Goal: Task Accomplishment & Management: Check status

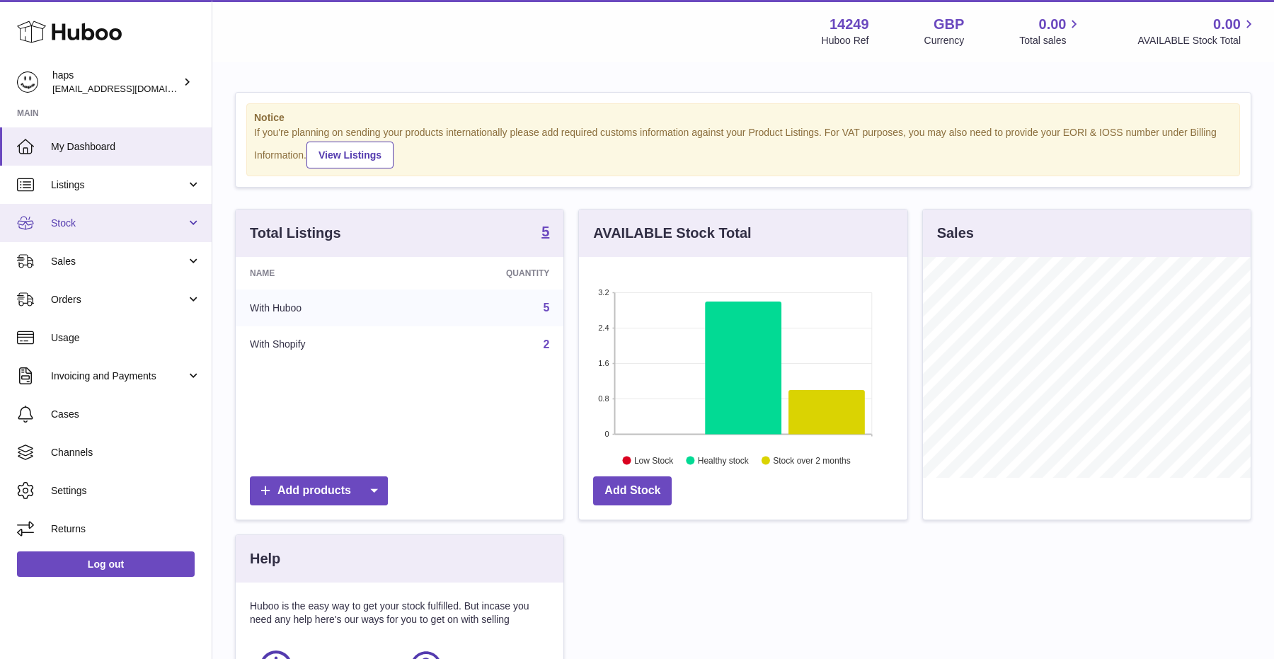
scroll to position [221, 328]
click at [102, 223] on span "Stock" at bounding box center [118, 223] width 135 height 13
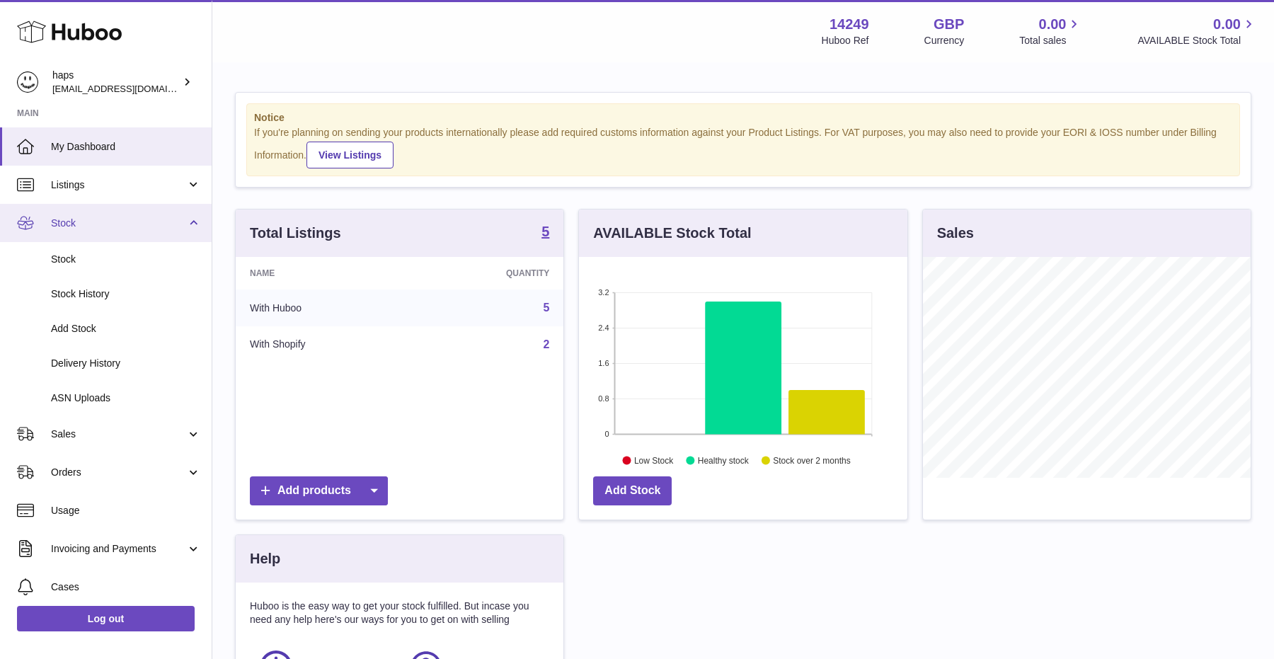
click at [102, 223] on span "Stock" at bounding box center [118, 223] width 135 height 13
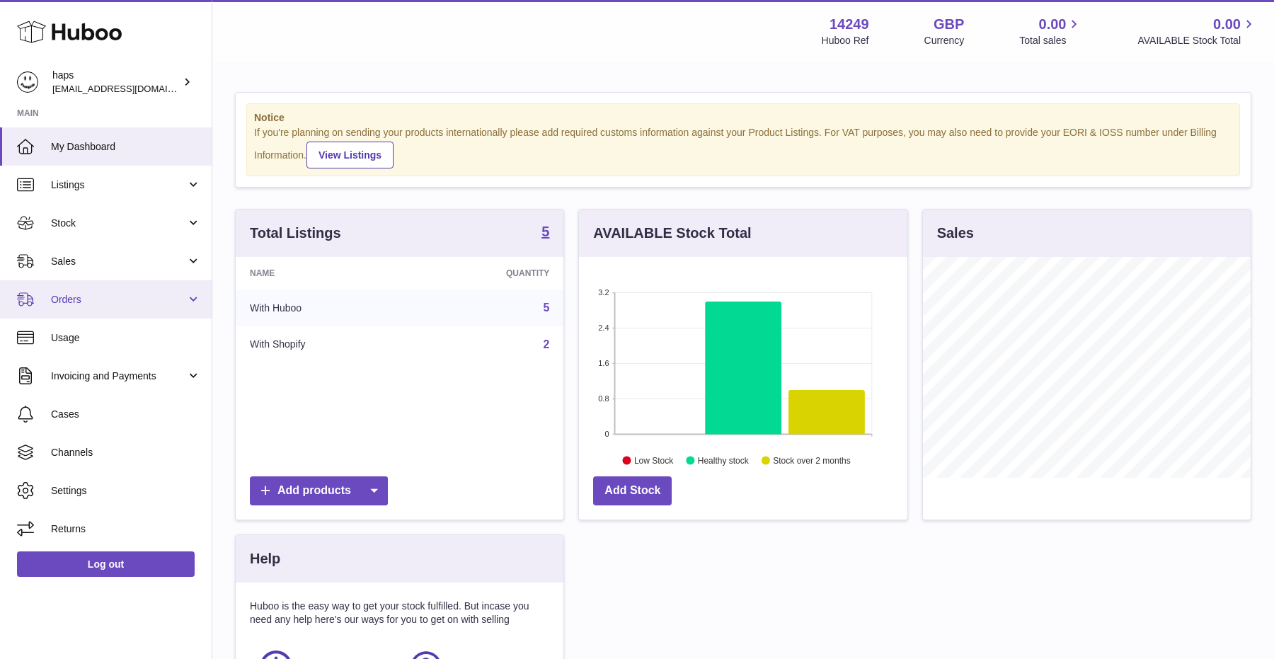
click at [81, 304] on span "Orders" at bounding box center [118, 299] width 135 height 13
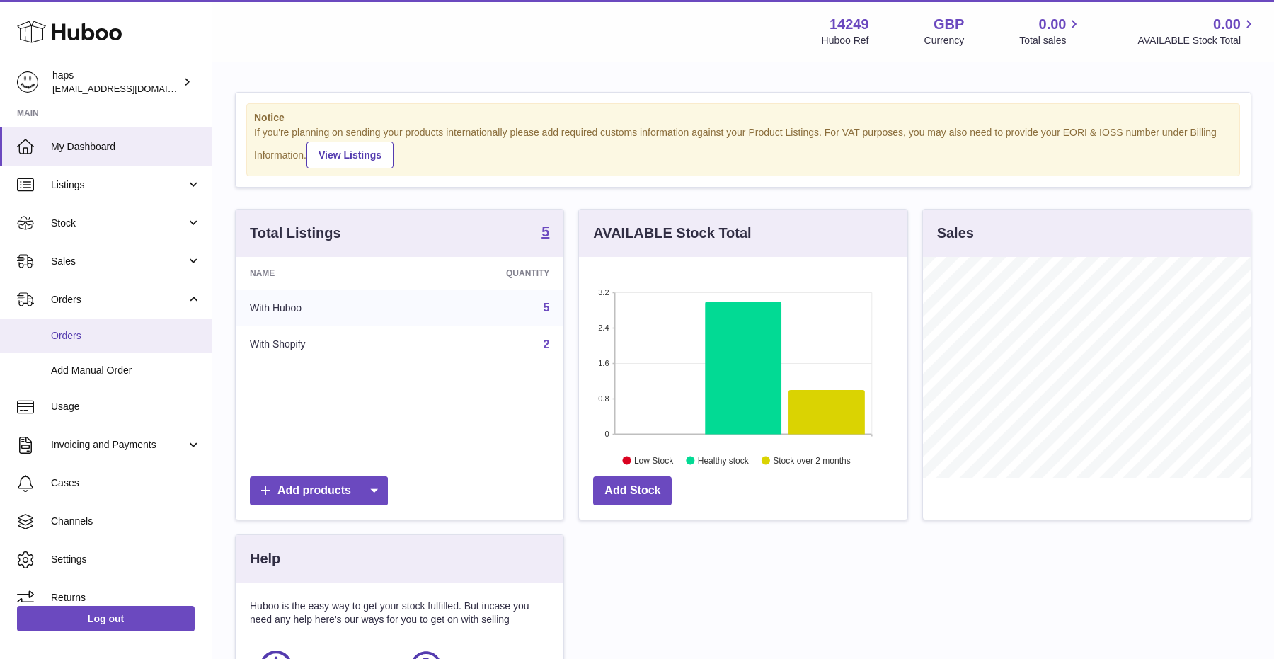
click at [81, 325] on link "Orders" at bounding box center [106, 335] width 212 height 35
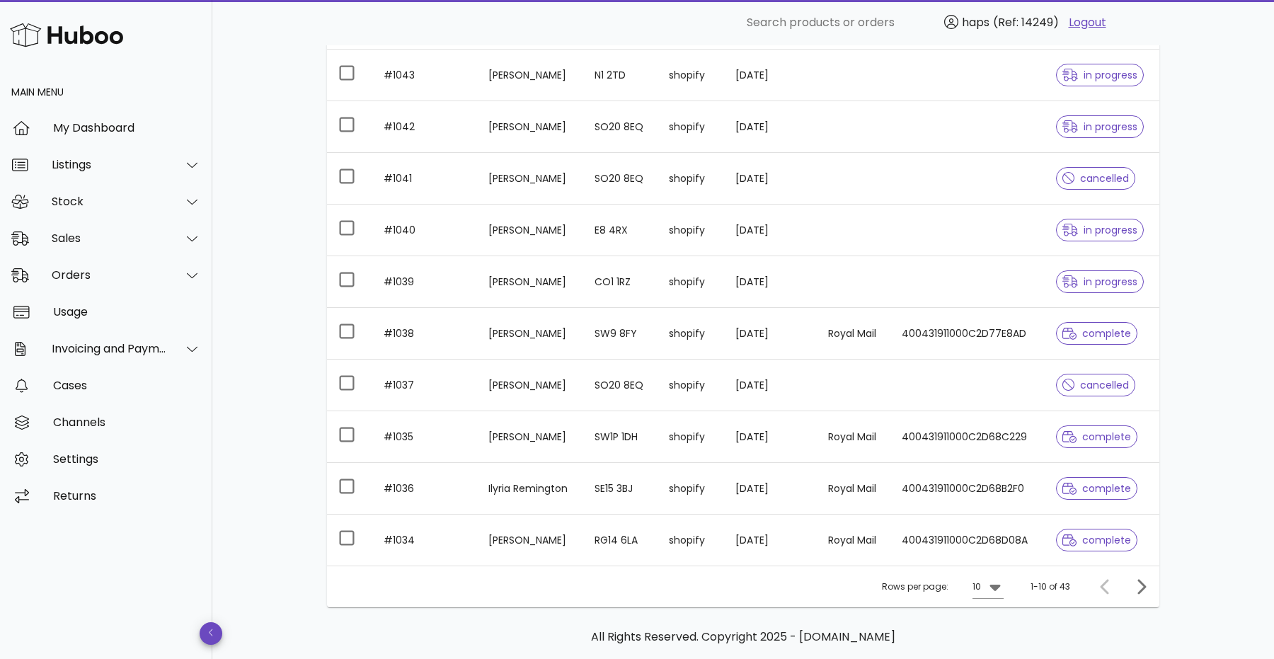
scroll to position [214, 0]
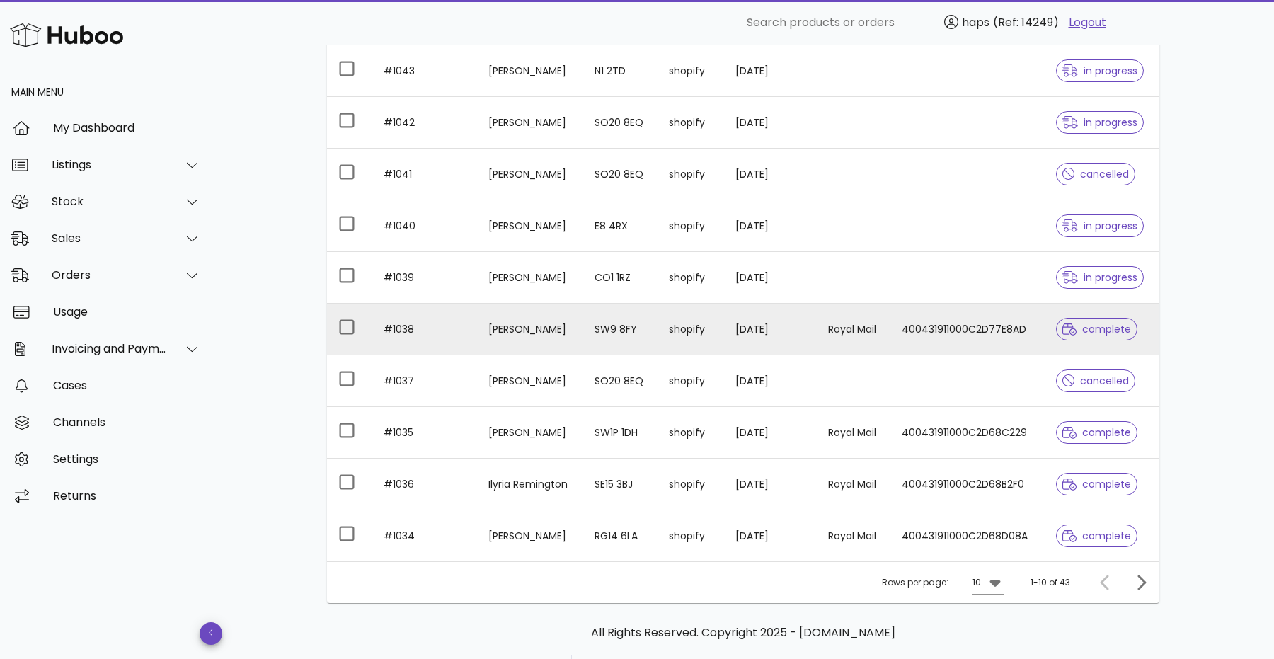
click at [968, 332] on td "400431911000C2D77E8AD" at bounding box center [967, 330] width 154 height 52
